Goal: Navigation & Orientation: Find specific page/section

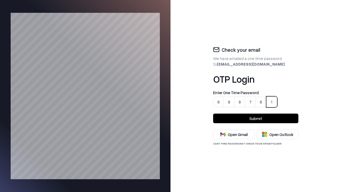
type input "******"
click at [256, 118] on button "Submit" at bounding box center [255, 119] width 85 height 10
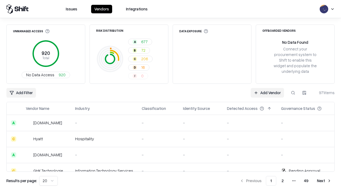
click at [54, 109] on button at bounding box center [54, 108] width 6 height 6
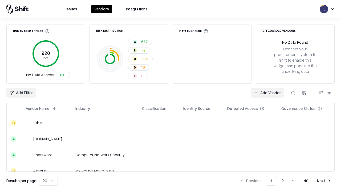
click at [54, 109] on button at bounding box center [54, 108] width 6 height 6
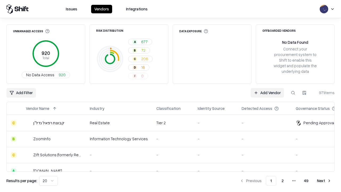
click at [109, 109] on button at bounding box center [110, 108] width 6 height 6
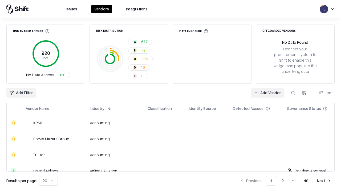
click at [109, 109] on button at bounding box center [110, 108] width 6 height 6
